Goal: Connect with others: Connect with others

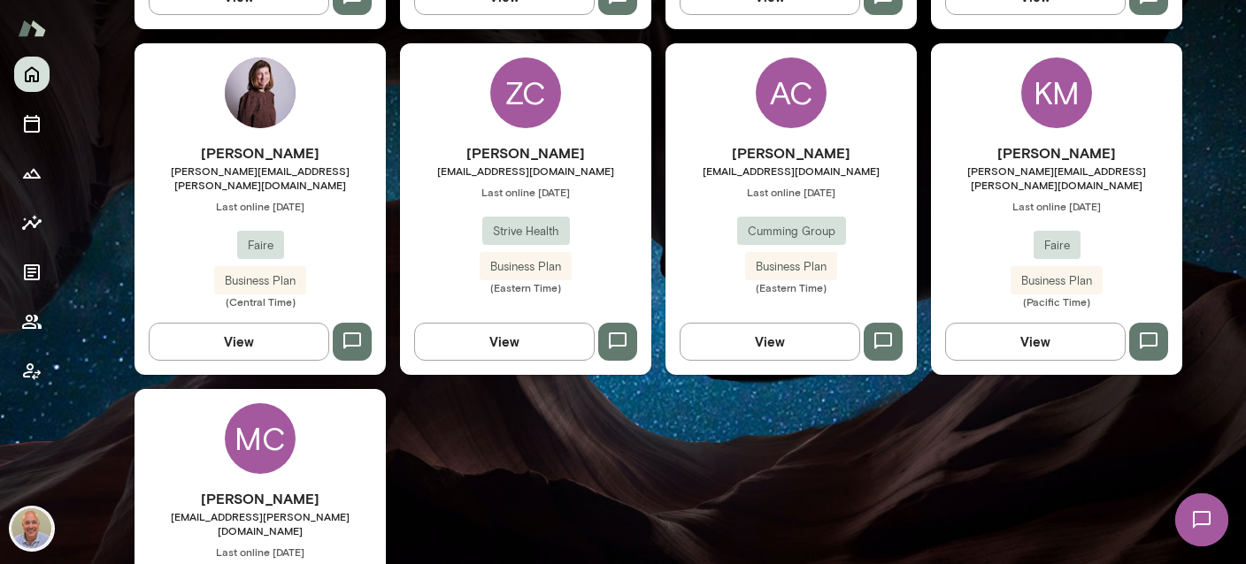
scroll to position [946, 0]
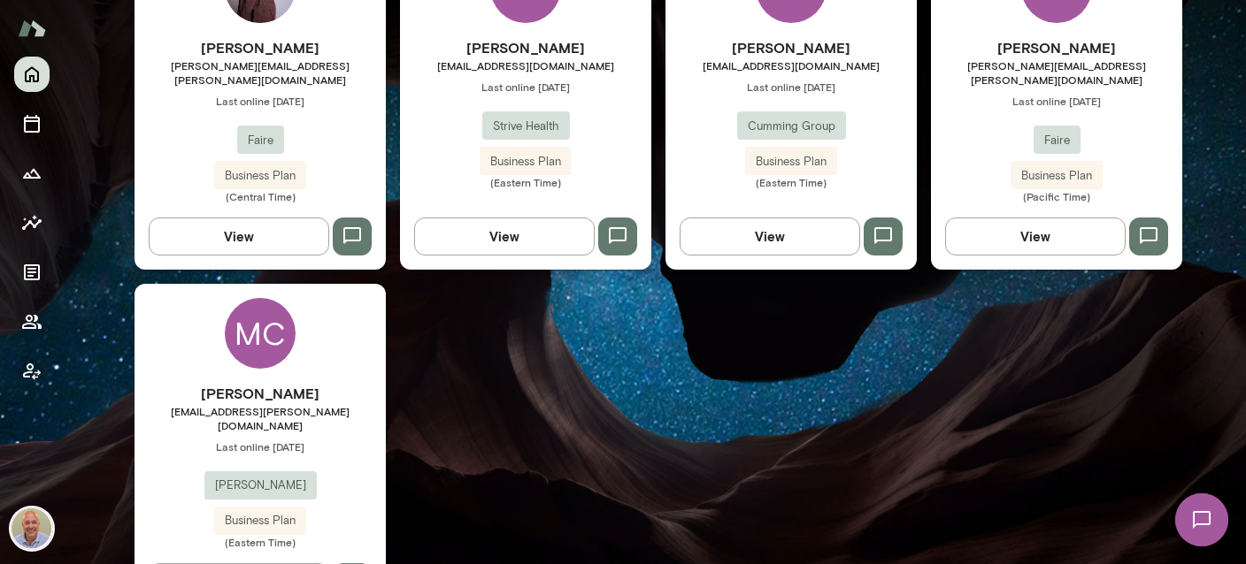
click at [312, 383] on h6 "[PERSON_NAME]" at bounding box center [259, 393] width 251 height 21
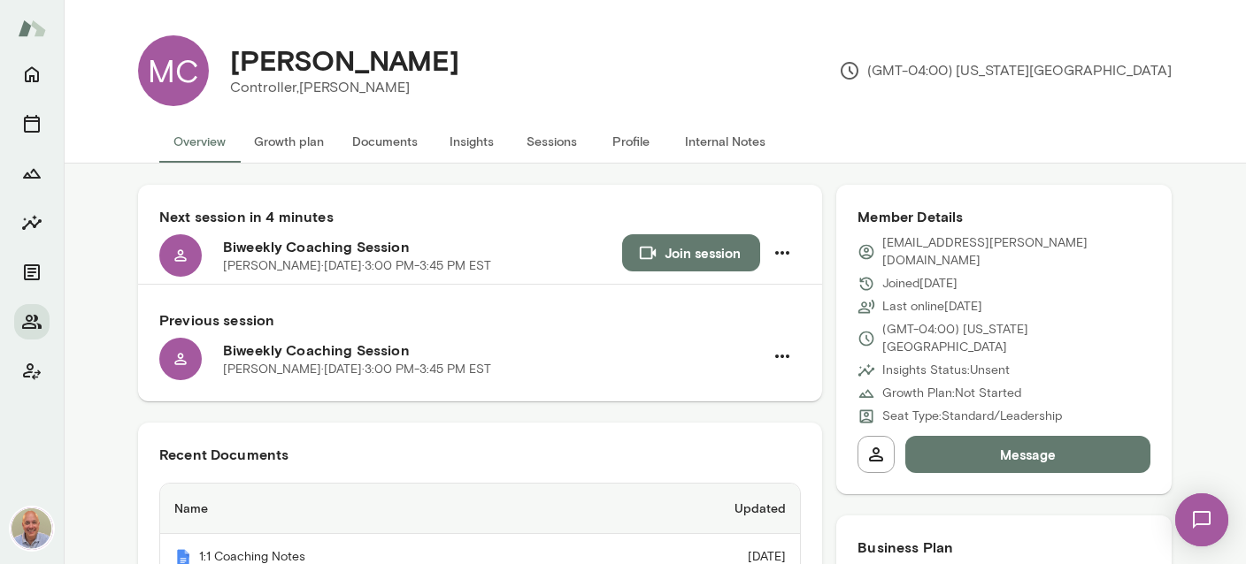
click at [685, 143] on button "Internal Notes" at bounding box center [725, 141] width 109 height 42
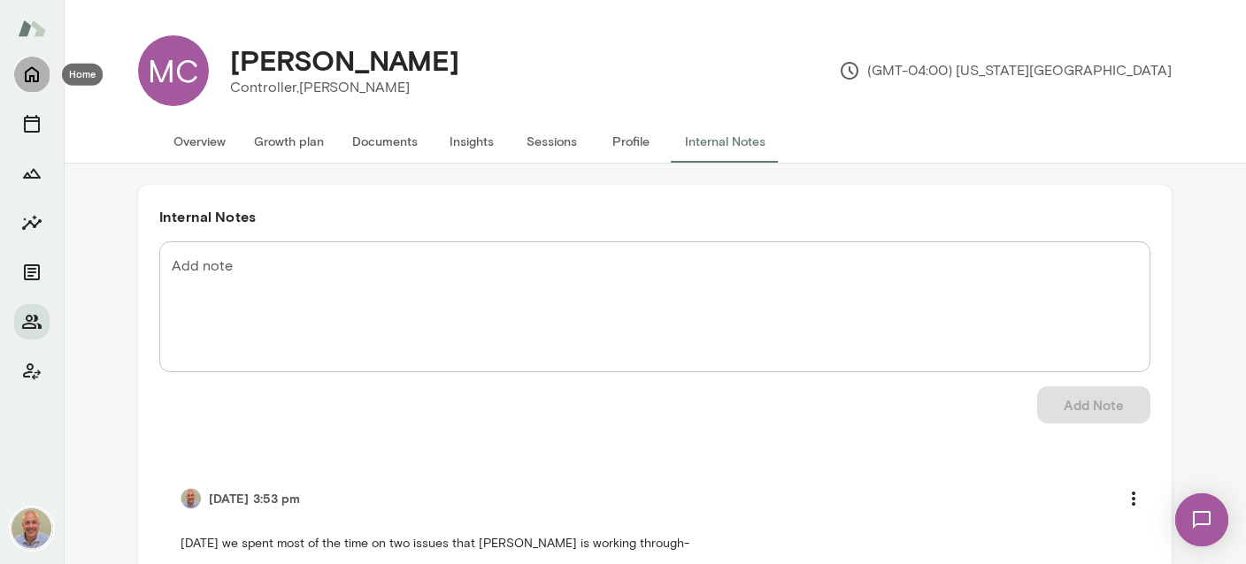
click at [43, 74] on button "Home" at bounding box center [31, 74] width 35 height 35
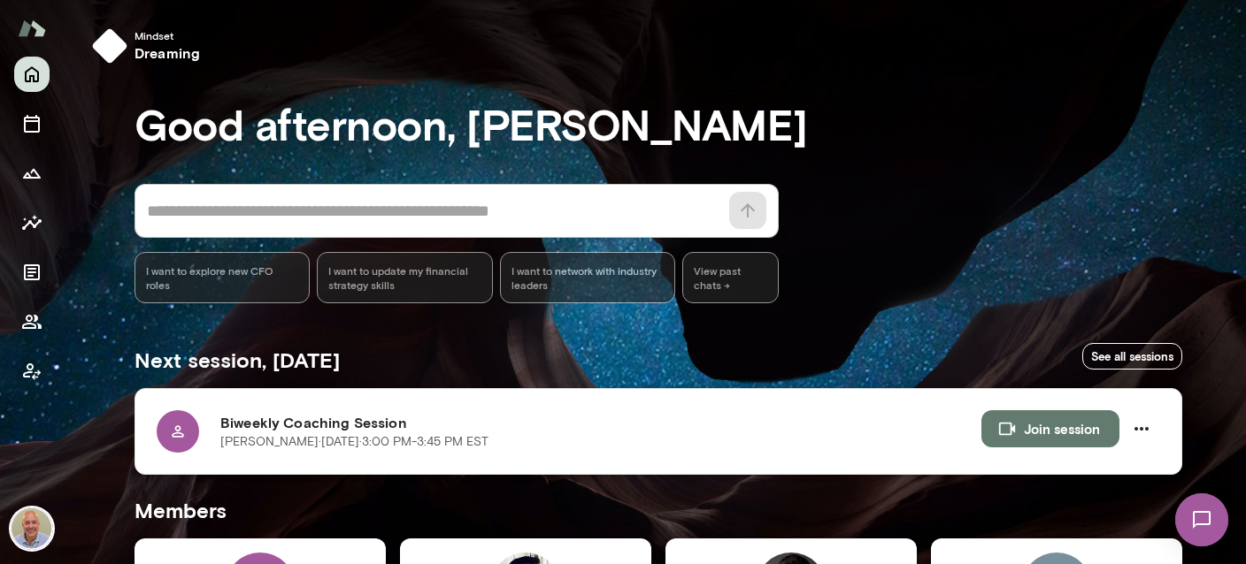
click at [1063, 420] on button "Join session" at bounding box center [1050, 428] width 138 height 37
